Goal: Information Seeking & Learning: Learn about a topic

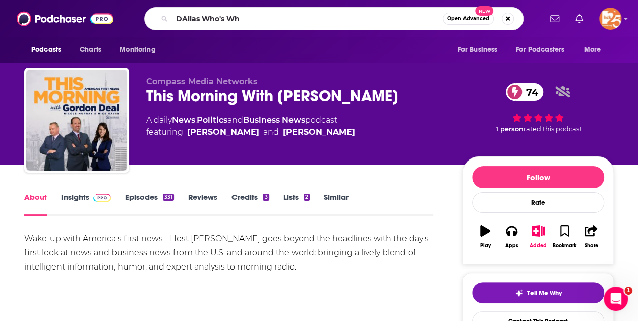
type input "DAllas Who's Who"
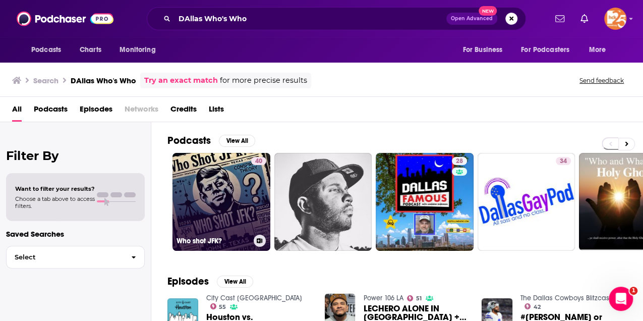
click at [193, 166] on link "40 Who shot JFK?" at bounding box center [221, 202] width 98 height 98
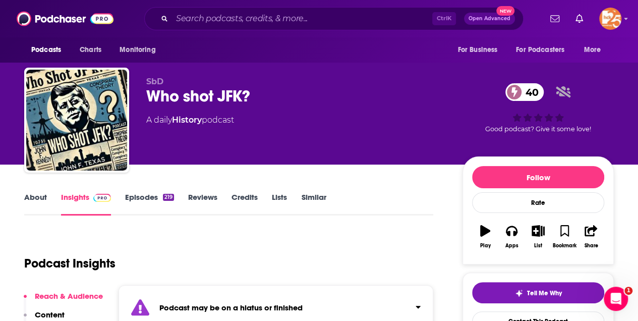
scroll to position [134, 0]
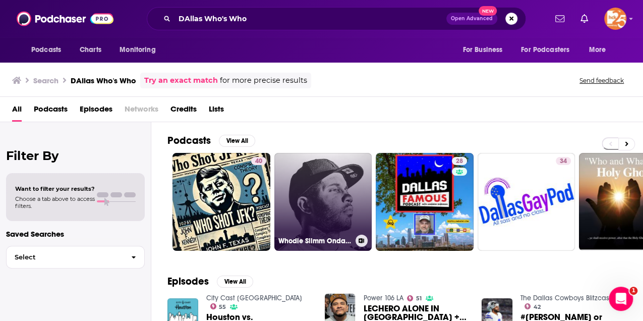
scroll to position [168, 0]
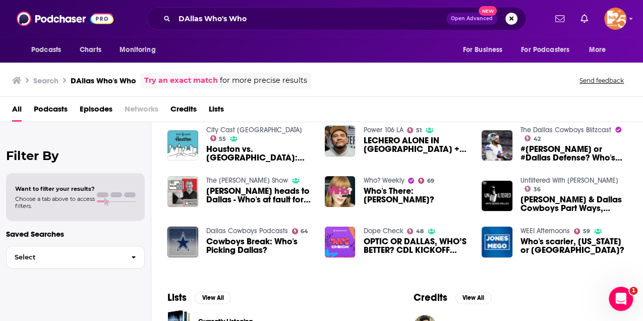
click at [231, 179] on div "Podcasts Charts Monitoring DAllas Who's Who Open Advanced New For Business For …" at bounding box center [321, 160] width 643 height 321
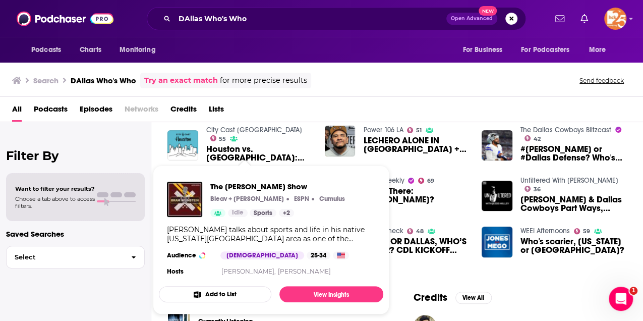
click at [404, 99] on div "All Podcasts Episodes Networks Credits Lists" at bounding box center [321, 109] width 643 height 25
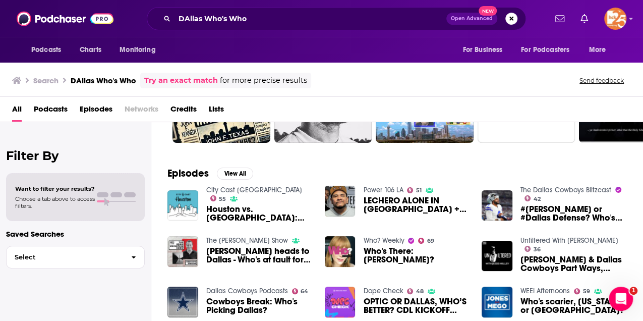
scroll to position [101, 0]
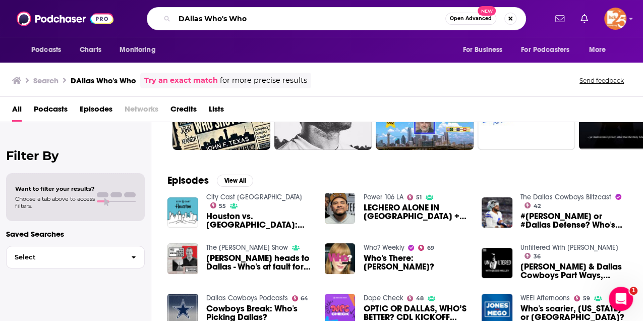
drag, startPoint x: 251, startPoint y: 18, endPoint x: 148, endPoint y: 5, distance: 103.1
click at [148, 5] on div "Podcasts Charts Monitoring DAllas Who's Who Open Advanced New For Business For …" at bounding box center [321, 18] width 643 height 37
type input "DAllas"
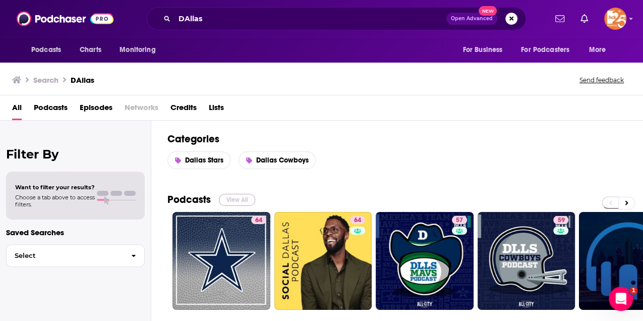
click at [241, 198] on button "View All" at bounding box center [237, 200] width 36 height 12
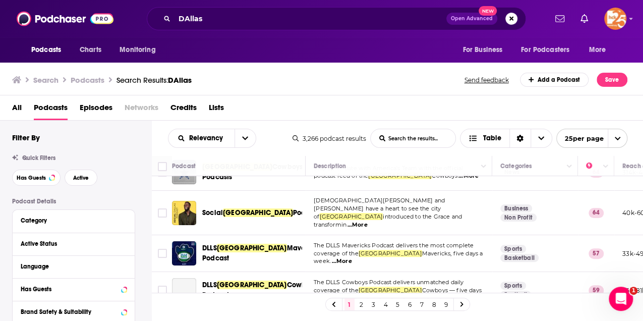
scroll to position [33, 0]
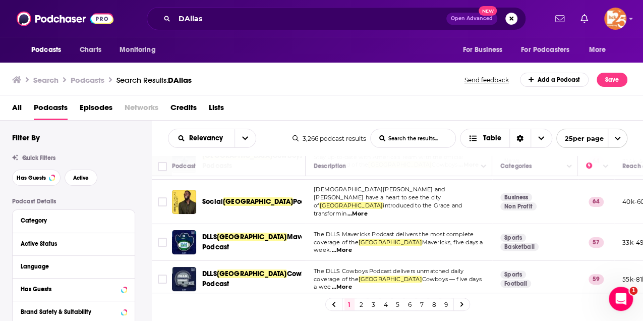
click at [367, 210] on span "...More" at bounding box center [357, 214] width 20 height 8
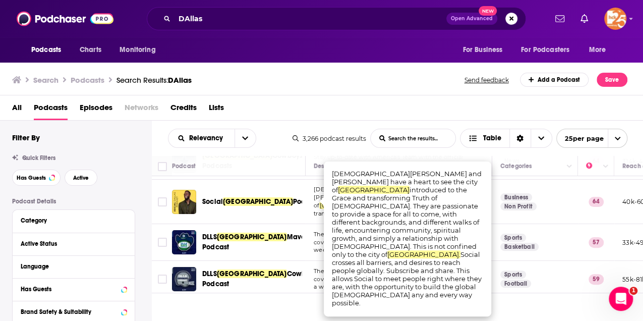
click at [289, 84] on div "Search Podcasts Search Results: DAllas Send feedback Add a Podcast Save" at bounding box center [319, 80] width 615 height 14
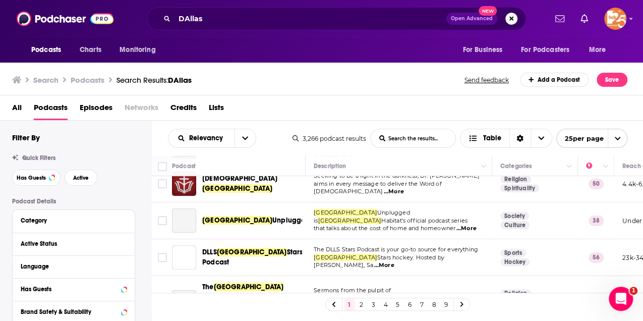
scroll to position [202, 0]
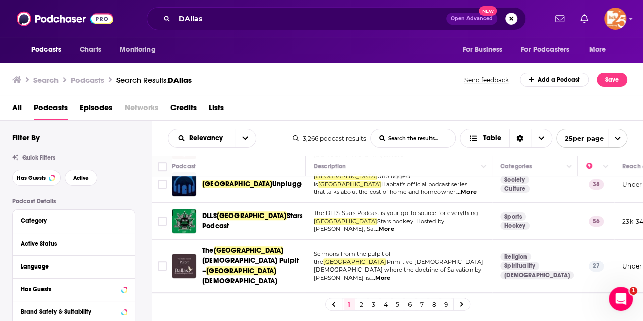
click at [303, 98] on div "All Podcasts Episodes Networks Credits Lists" at bounding box center [321, 107] width 643 height 25
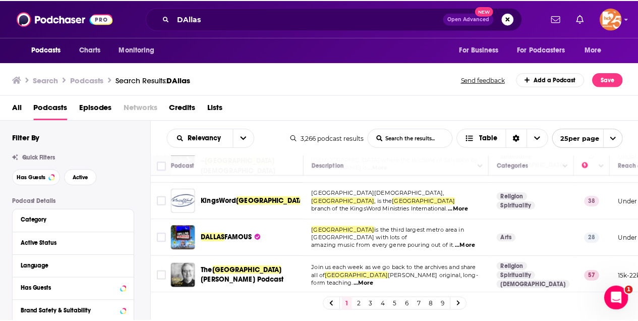
scroll to position [303, 0]
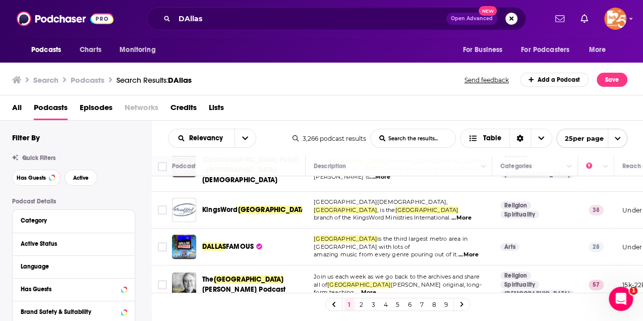
click at [469, 251] on span "...More" at bounding box center [468, 255] width 20 height 8
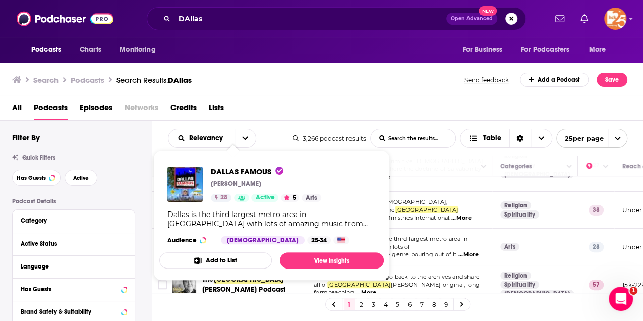
click at [215, 227] on div "DALLAS FAMOUS [PERSON_NAME] 28 Active 5 Arts Dallas is the third largest metro …" at bounding box center [271, 205] width 224 height 94
click at [227, 173] on span "DALLAS FAMOUS" at bounding box center [247, 171] width 73 height 10
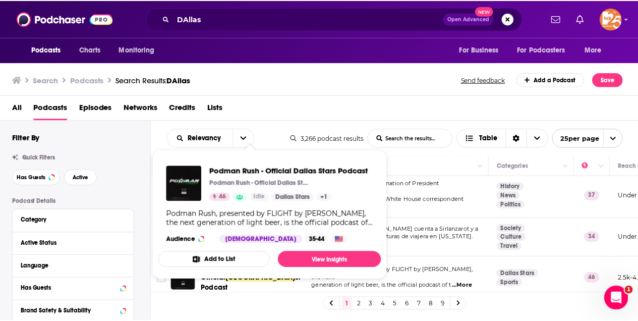
scroll to position [824, 0]
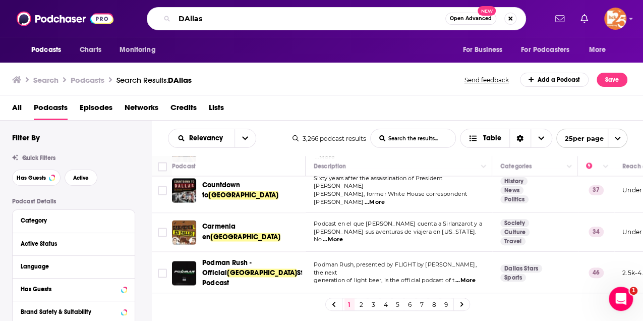
drag, startPoint x: 208, startPoint y: 18, endPoint x: 163, endPoint y: 18, distance: 44.9
click at [163, 18] on div "DAllas Open Advanced New" at bounding box center [336, 18] width 379 height 23
type input "Texans to Know"
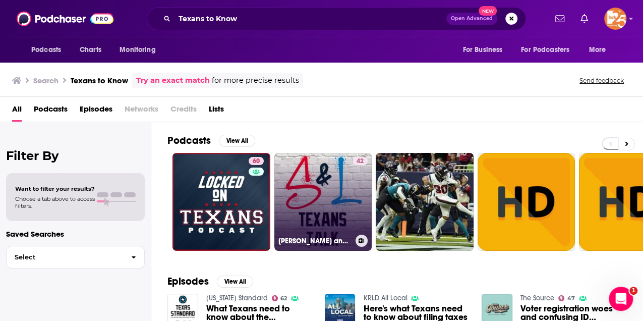
click at [308, 196] on link "42 [PERSON_NAME] and Locker Texans Talk" at bounding box center [323, 202] width 98 height 98
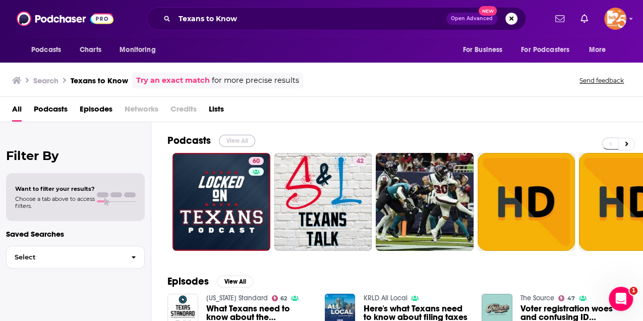
click at [230, 142] on button "View All" at bounding box center [237, 141] width 36 height 12
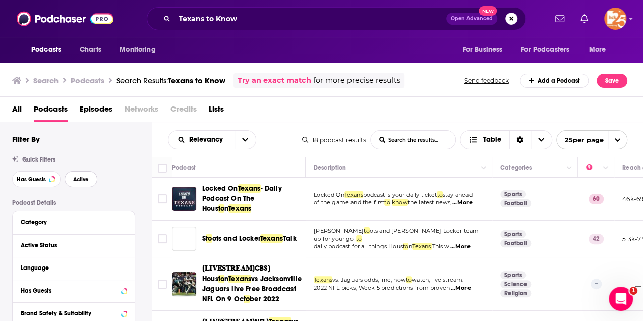
click at [83, 176] on span "Active" at bounding box center [81, 179] width 16 height 6
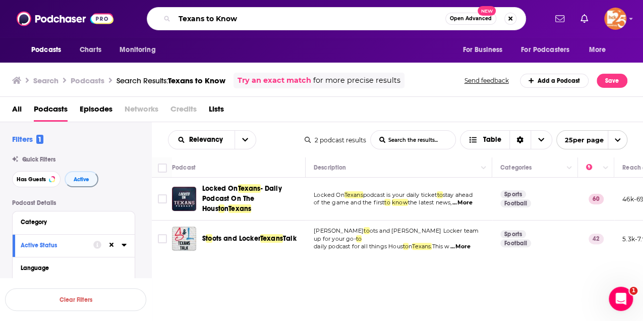
drag, startPoint x: 250, startPoint y: 25, endPoint x: 175, endPoint y: 9, distance: 76.8
click at [175, 9] on div "Texans to Know Open Advanced New" at bounding box center [336, 18] width 379 height 23
paste input "he Ultimate Fun Jobs Podcast!"
type input "The Ultimate Fun Jobs Podcast!"
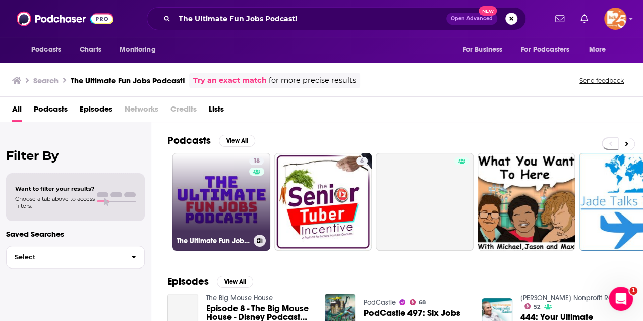
click at [235, 171] on link "18 The Ultimate Fun Jobs Podcast!" at bounding box center [221, 202] width 98 height 98
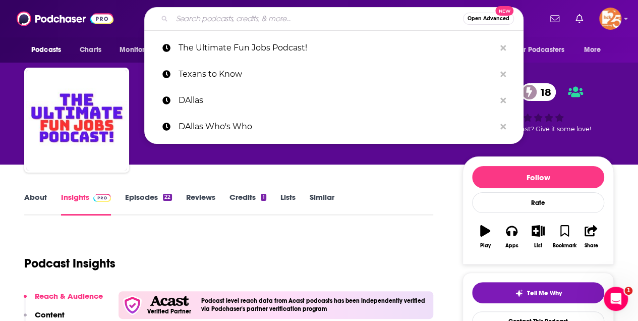
click at [264, 12] on input "Search podcasts, credits, & more..." at bounding box center [317, 19] width 291 height 16
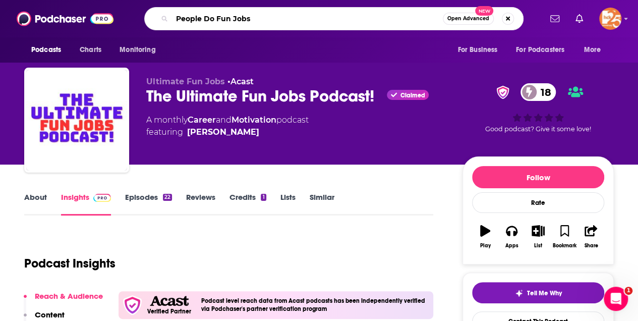
type input "People Do Fun Jobs!"
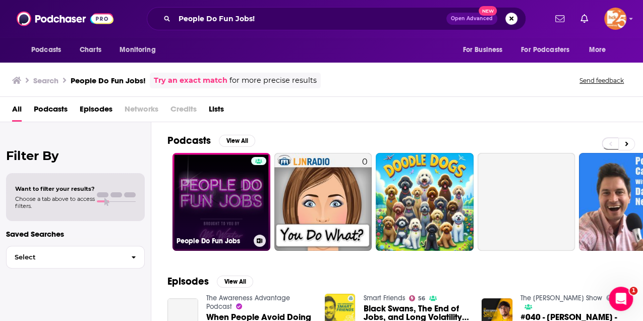
click at [229, 188] on link "People Do Fun Jobs" at bounding box center [221, 202] width 98 height 98
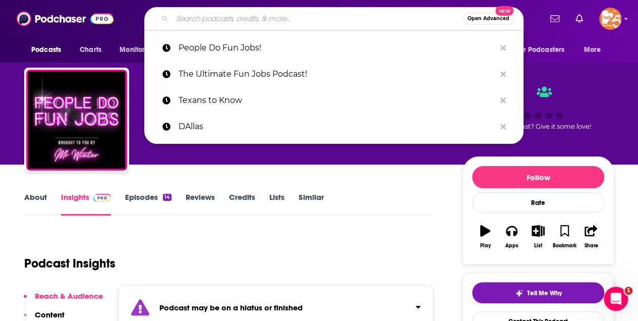
click at [275, 15] on input "Search podcasts, credits, & more..." at bounding box center [317, 19] width 291 height 16
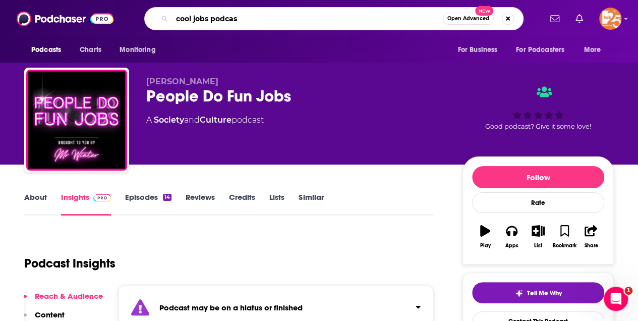
type input "cool jobs podcast"
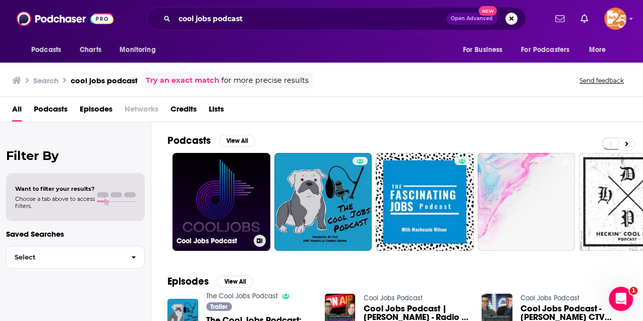
click at [227, 186] on link "Cool Jobs Podcast" at bounding box center [221, 202] width 98 height 98
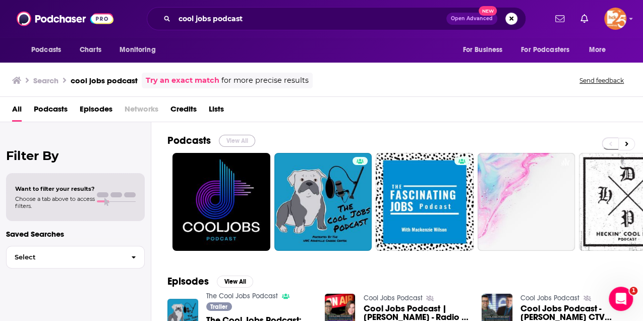
click at [248, 141] on button "View All" at bounding box center [237, 141] width 36 height 12
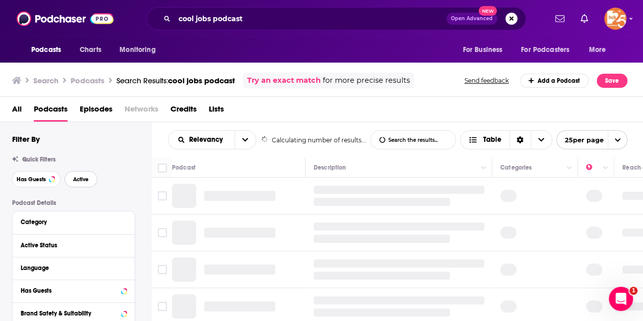
click at [86, 184] on button "Active" at bounding box center [81, 179] width 33 height 16
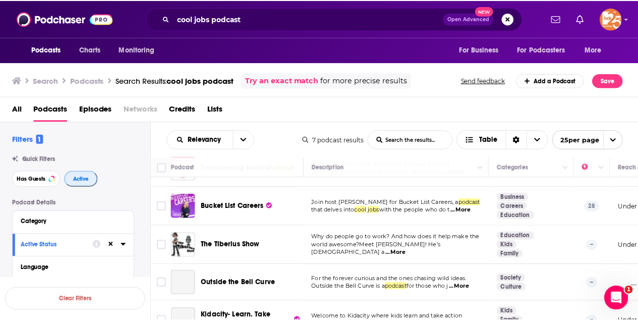
scroll to position [121, 0]
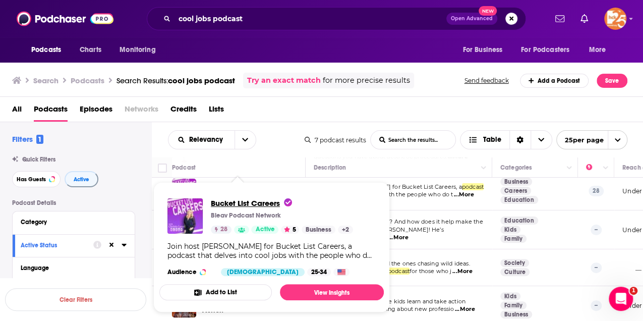
click at [226, 204] on span "Bucket List Careers" at bounding box center [251, 203] width 81 height 10
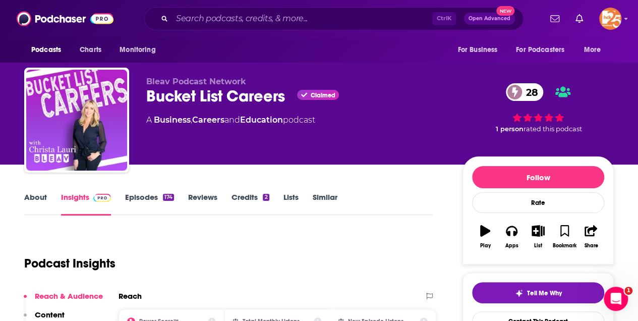
click at [41, 198] on link "About" at bounding box center [35, 203] width 23 height 23
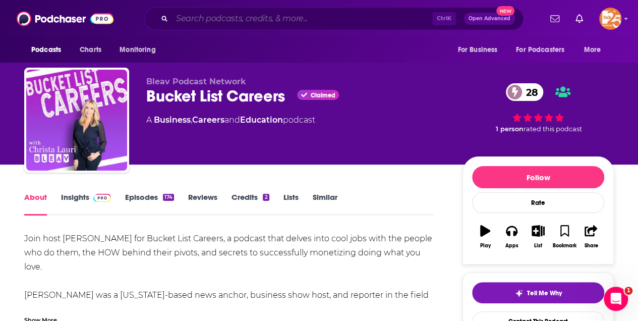
click at [195, 18] on input "Search podcasts, credits, & more..." at bounding box center [302, 19] width 260 height 16
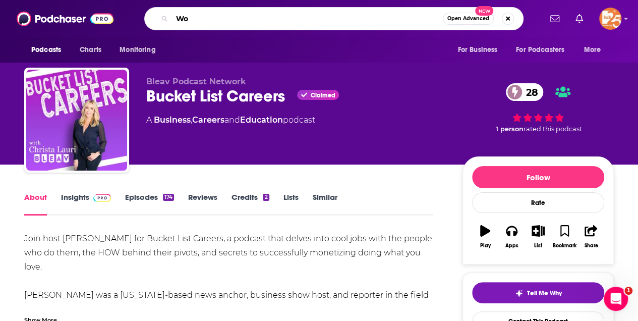
type input "W"
type input "Business Wars"
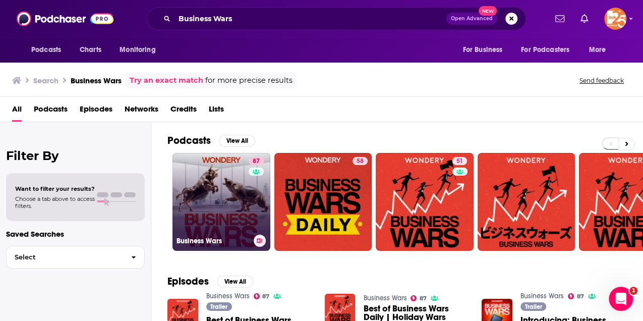
click at [207, 179] on link "87 Business Wars" at bounding box center [221, 202] width 98 height 98
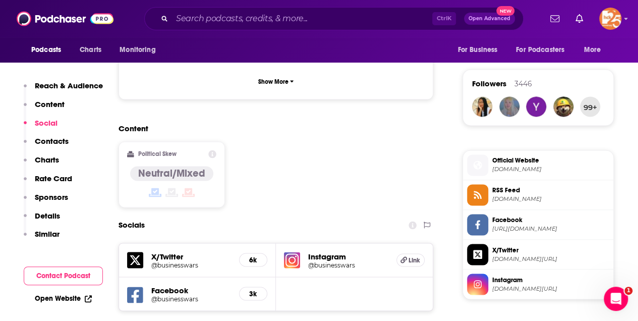
scroll to position [941, 0]
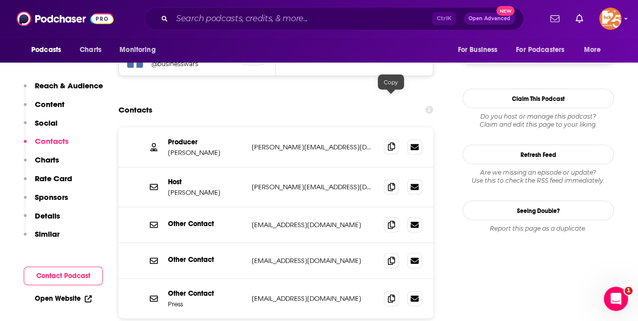
click at [393, 142] on icon at bounding box center [391, 146] width 7 height 8
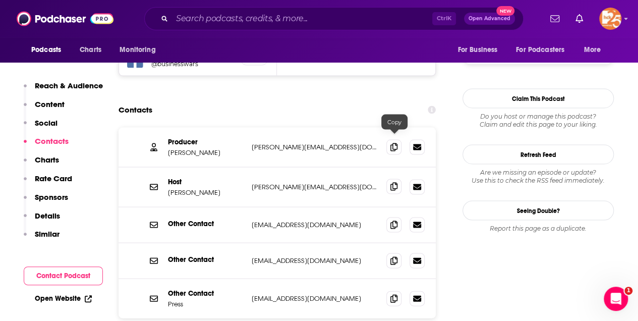
click at [392, 182] on icon at bounding box center [393, 186] width 7 height 8
